Goal: Navigation & Orientation: Find specific page/section

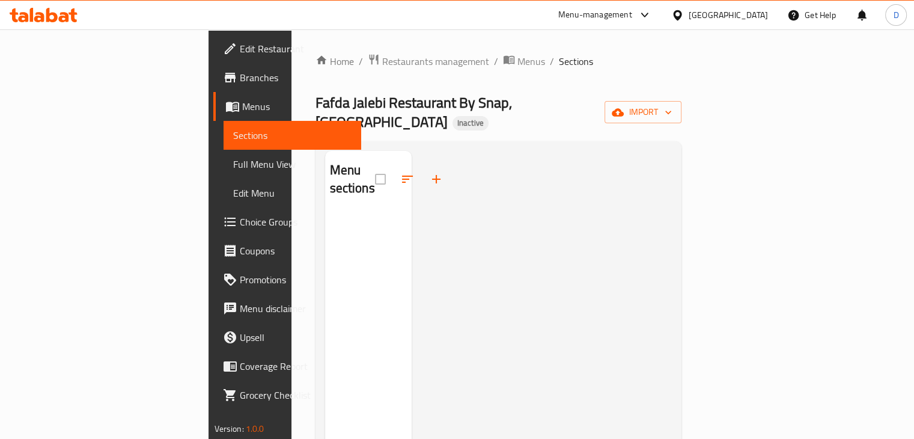
click at [419, 22] on div "Menu-management [GEOGRAPHIC_DATA] Get Help D" at bounding box center [457, 15] width 914 height 29
click at [459, 181] on div at bounding box center [541, 370] width 260 height 439
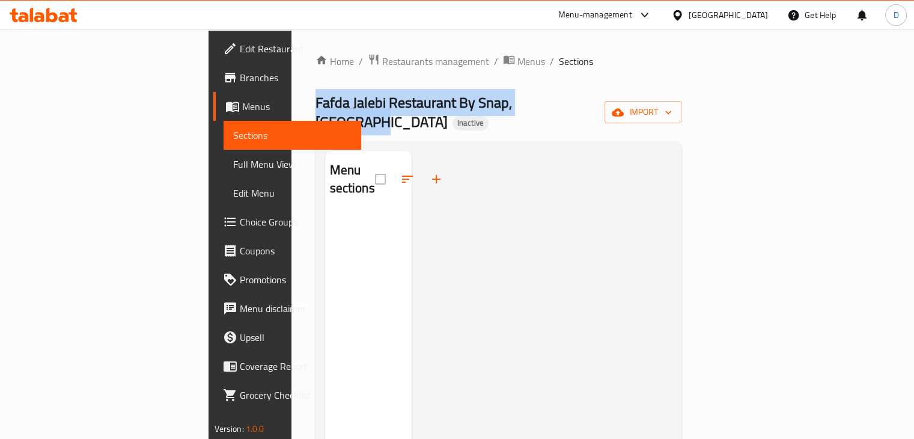
drag, startPoint x: 171, startPoint y: 106, endPoint x: 439, endPoint y: 107, distance: 268.5
click at [439, 107] on div "Home / Restaurants management / Menus / Sections Fafda Jalebi Restaurant By Sna…" at bounding box center [498, 325] width 414 height 593
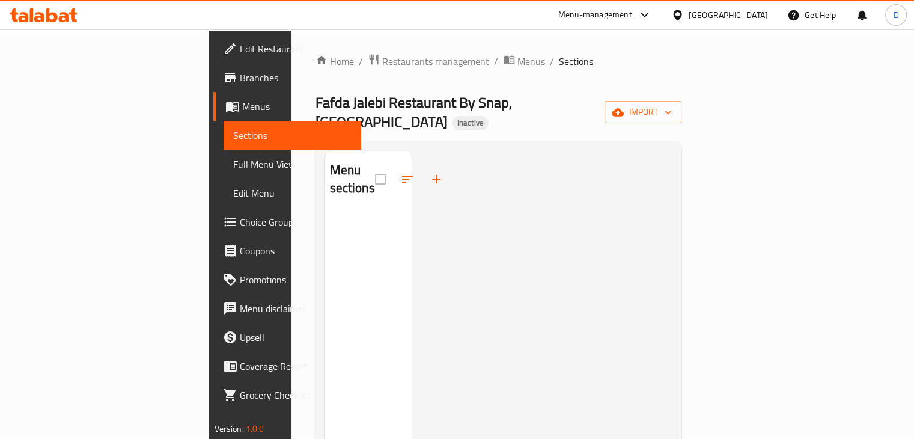
click at [439, 123] on div "Home / Restaurants management / Menus / Sections Fafda Jalebi Restaurant By Sna…" at bounding box center [498, 325] width 366 height 545
click at [454, 118] on span "Inactive" at bounding box center [470, 123] width 36 height 10
click at [451, 141] on div "Menu sections" at bounding box center [498, 370] width 366 height 458
click at [343, 77] on div "Home / Restaurants management / Menus / Sections Fafda Jalebi Restaurant By Sna…" at bounding box center [498, 325] width 366 height 545
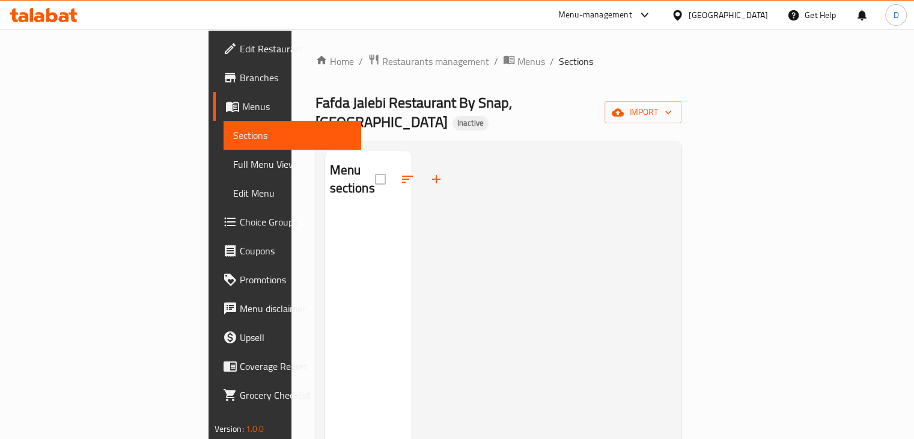
click at [503, 268] on div at bounding box center [541, 370] width 260 height 439
click at [457, 118] on span "Inactive" at bounding box center [470, 123] width 36 height 10
click at [473, 164] on div at bounding box center [541, 370] width 260 height 439
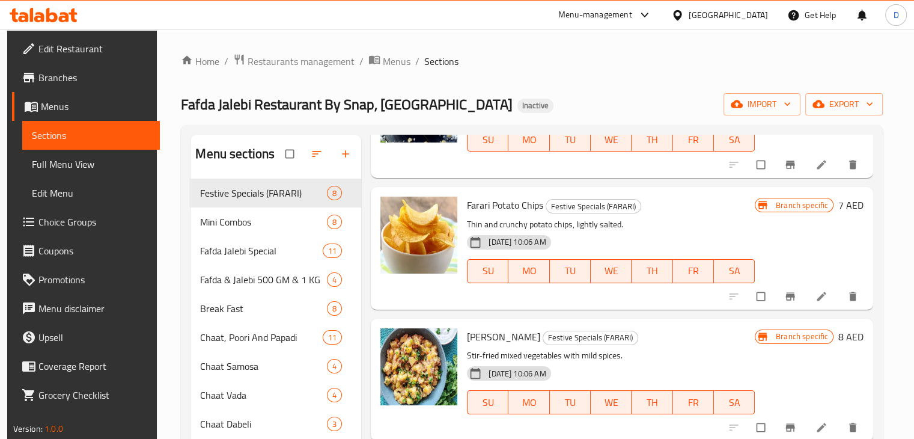
scroll to position [349, 0]
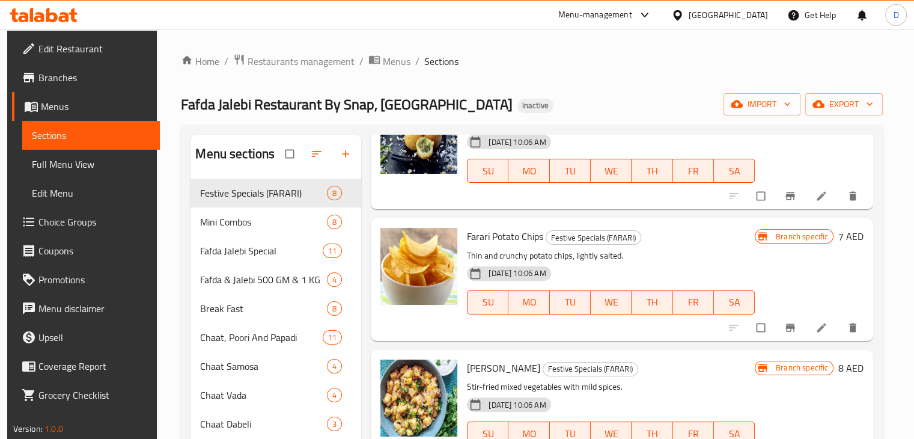
click at [33, 87] on link "Branches" at bounding box center [86, 77] width 148 height 29
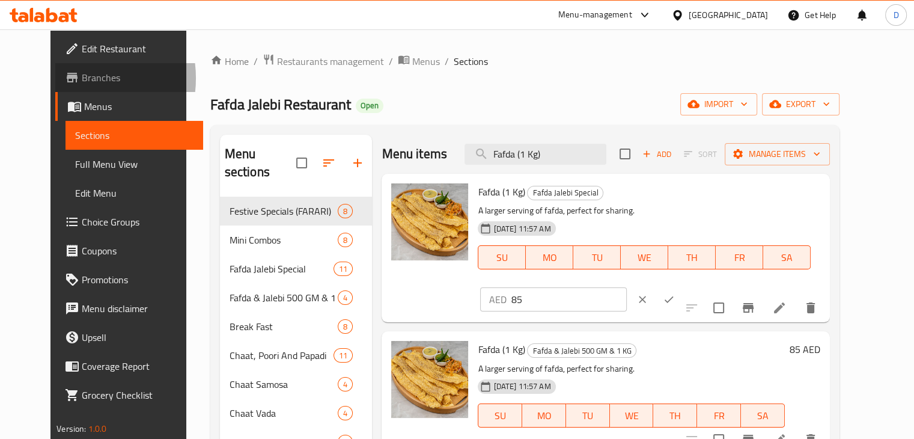
click at [67, 78] on icon at bounding box center [72, 78] width 11 height 10
